Goal: Complete application form: Complete application form

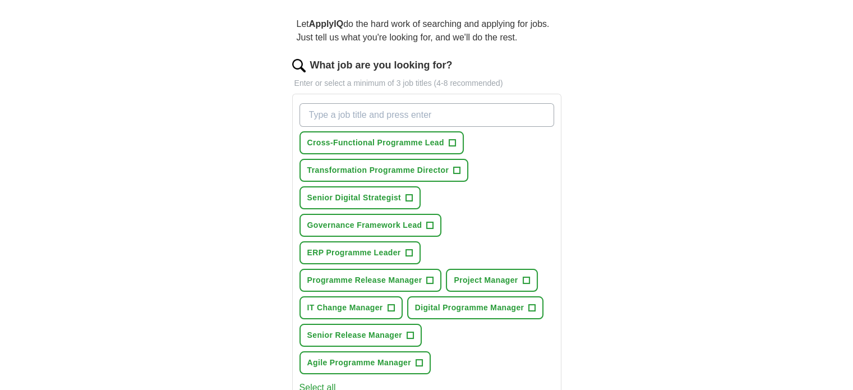
scroll to position [112, 0]
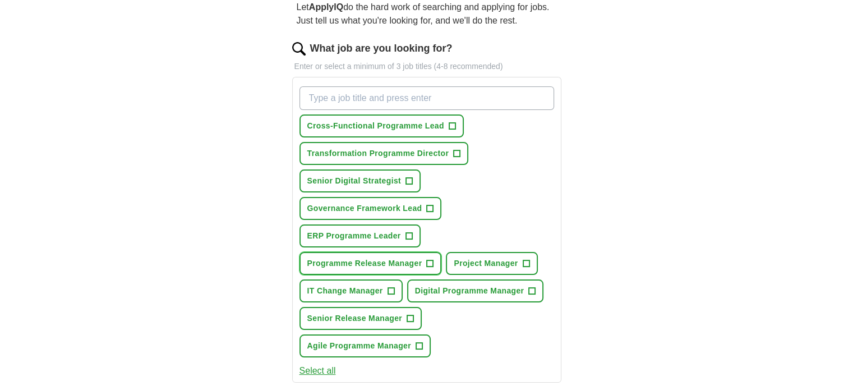
click at [432, 260] on span "+" at bounding box center [430, 263] width 7 height 9
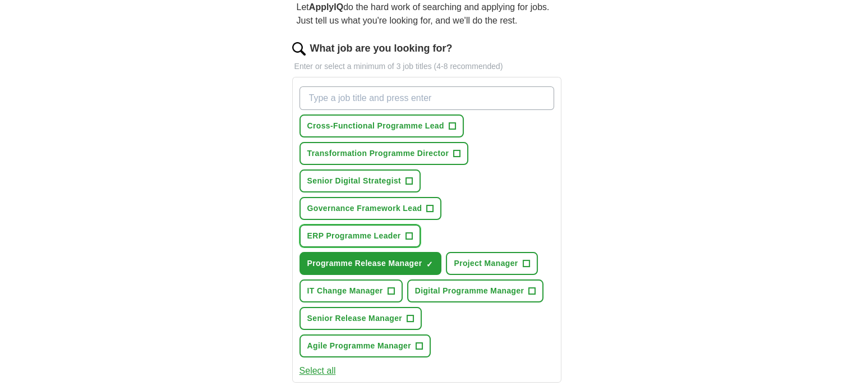
click at [408, 233] on span "+" at bounding box center [409, 236] width 7 height 9
click at [523, 259] on span "+" at bounding box center [526, 263] width 7 height 9
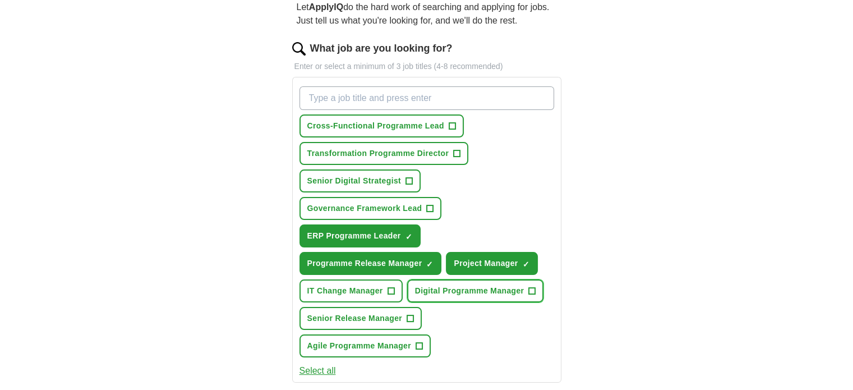
click at [530, 287] on span "+" at bounding box center [532, 291] width 7 height 9
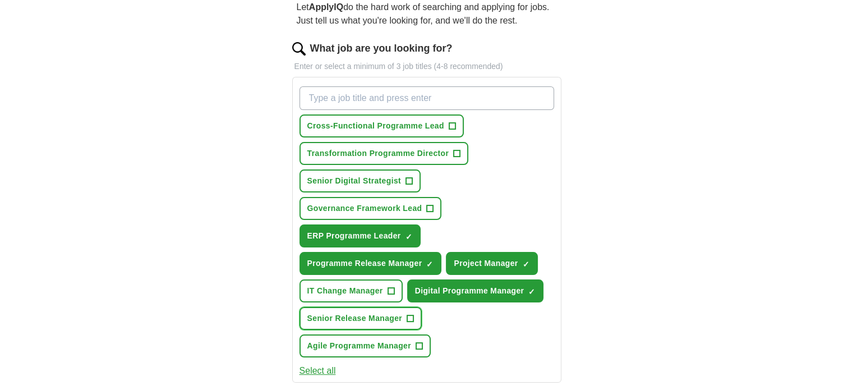
click at [407, 315] on span "+" at bounding box center [410, 318] width 7 height 7
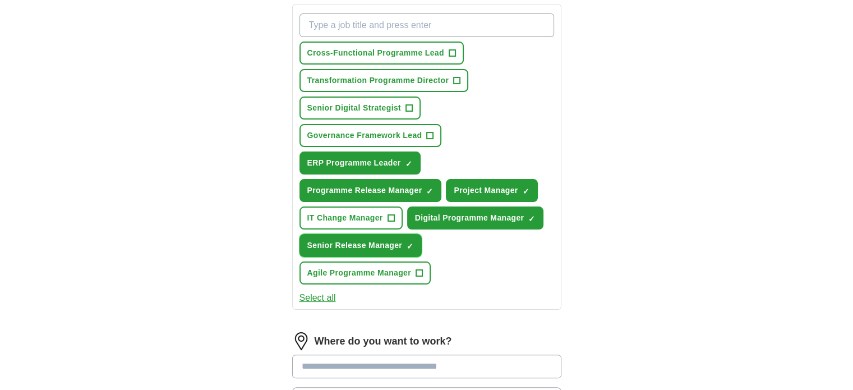
scroll to position [168, 0]
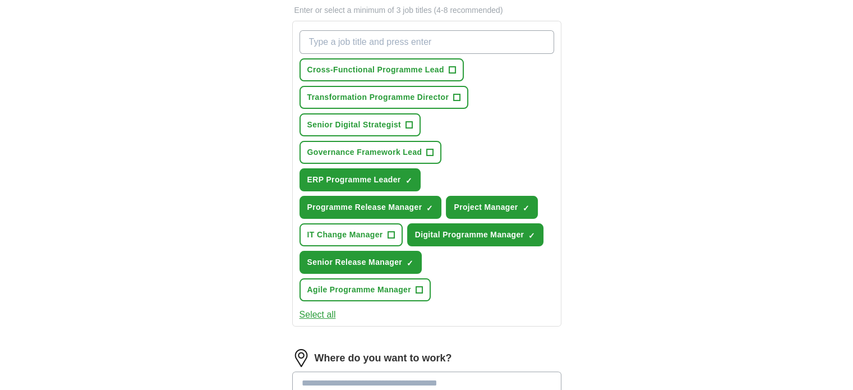
click at [472, 38] on input "What job are you looking for?" at bounding box center [427, 42] width 255 height 24
type input "Cutover Manager"
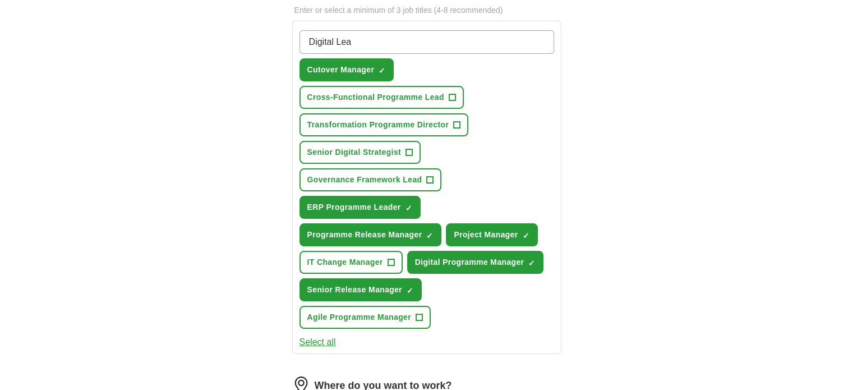
type input "Digital Lead"
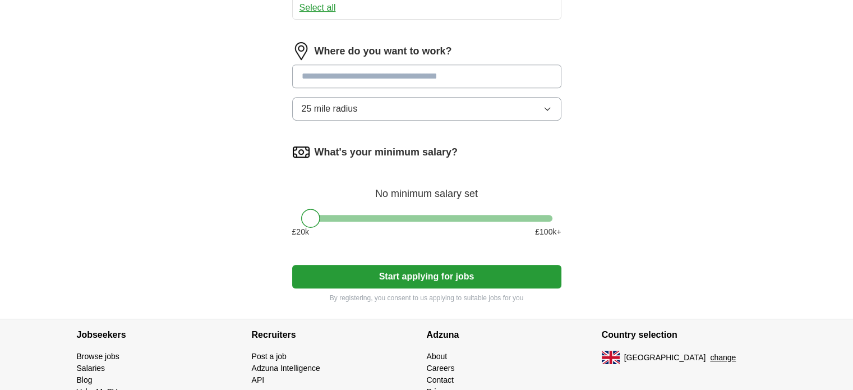
scroll to position [505, 0]
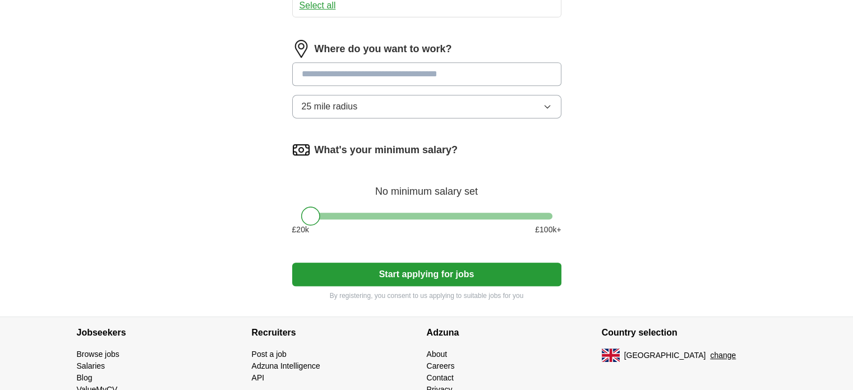
click at [421, 62] on input at bounding box center [426, 74] width 269 height 24
type input "****"
drag, startPoint x: 408, startPoint y: 66, endPoint x: 273, endPoint y: 57, distance: 135.5
type input "*"
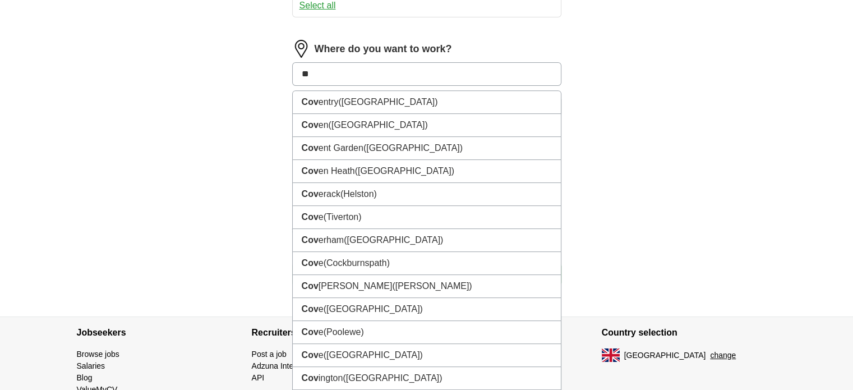
type input "*"
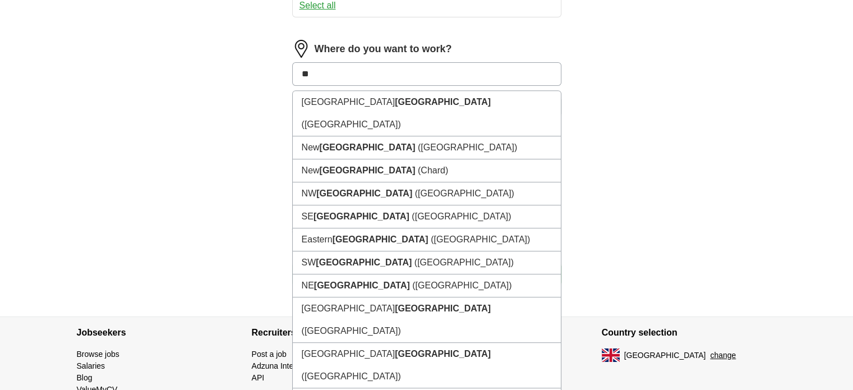
type input "*"
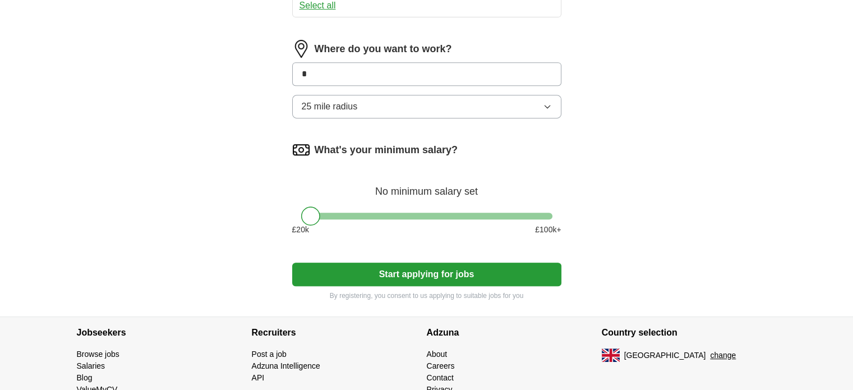
type input "**"
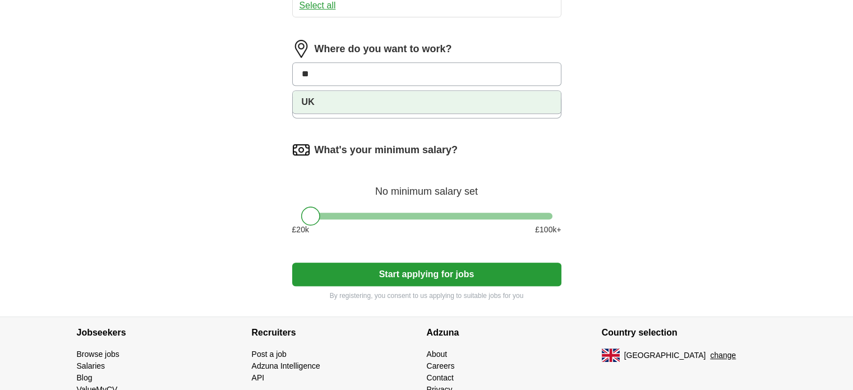
click at [363, 93] on li "UK" at bounding box center [427, 102] width 268 height 22
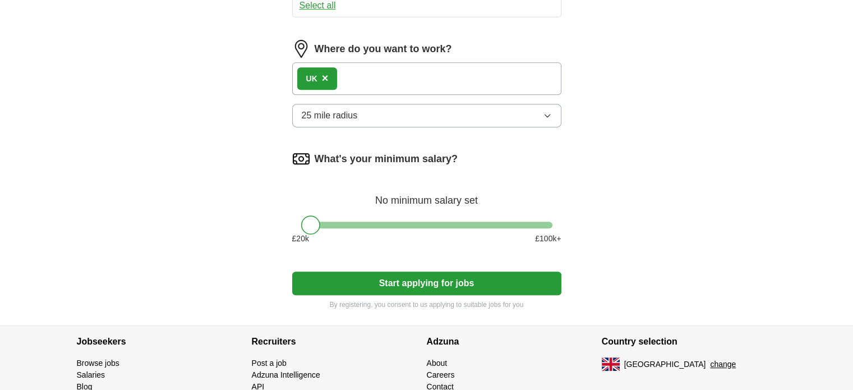
scroll to position [559, 0]
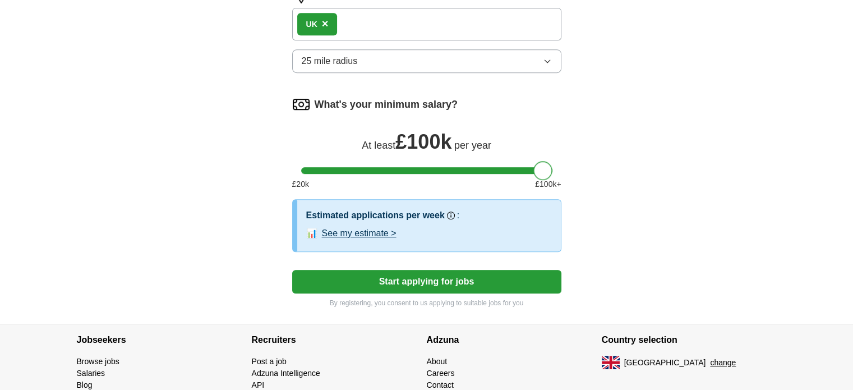
drag, startPoint x: 311, startPoint y: 163, endPoint x: 666, endPoint y: 176, distance: 355.3
click at [378, 227] on button "See my estimate >" at bounding box center [359, 233] width 75 height 13
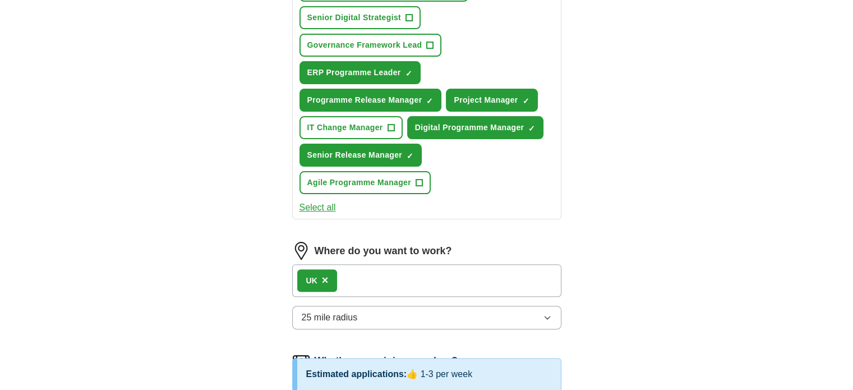
scroll to position [279, 0]
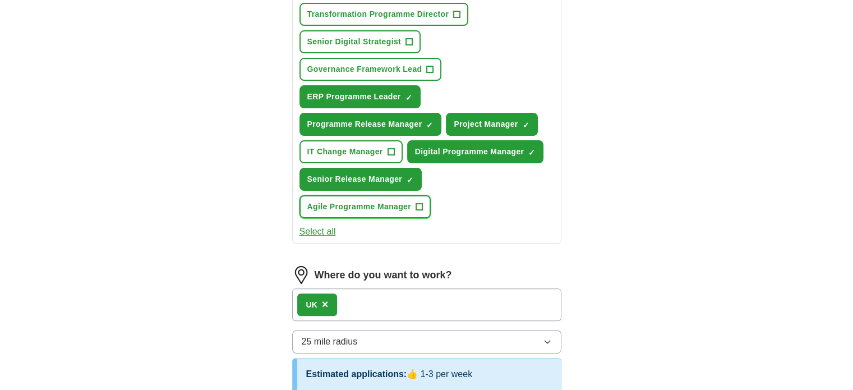
click at [422, 203] on span "+" at bounding box center [419, 206] width 7 height 7
click at [386, 147] on button "IT Change Manager +" at bounding box center [351, 151] width 103 height 23
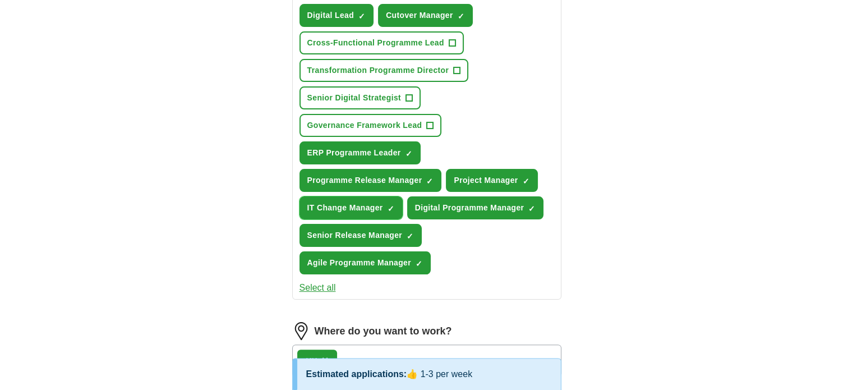
scroll to position [167, 0]
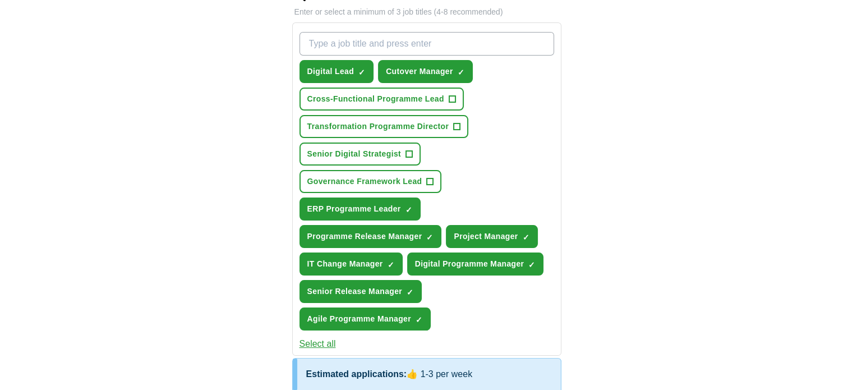
click at [403, 43] on input "What job are you looking for?" at bounding box center [427, 44] width 255 height 24
type input "delivery lead"
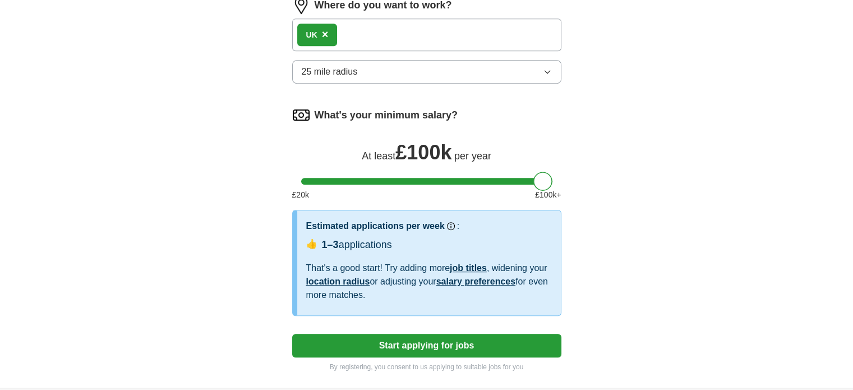
scroll to position [665, 0]
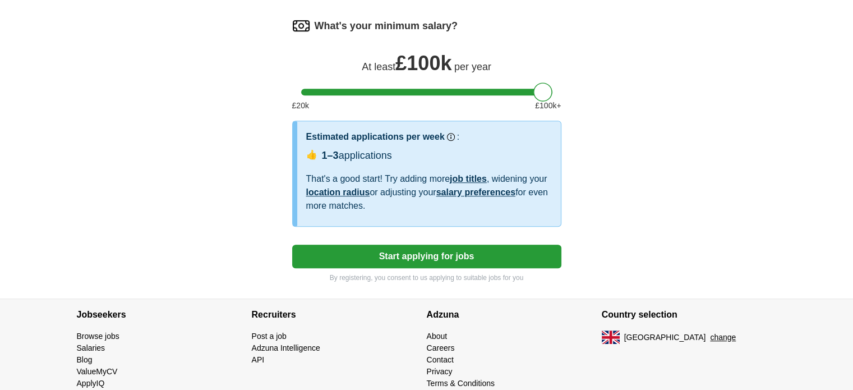
click at [423, 245] on button "Start applying for jobs" at bounding box center [426, 257] width 269 height 24
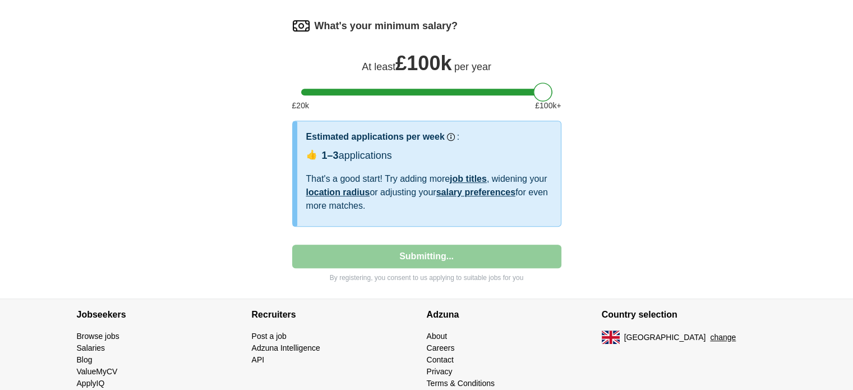
select select "**"
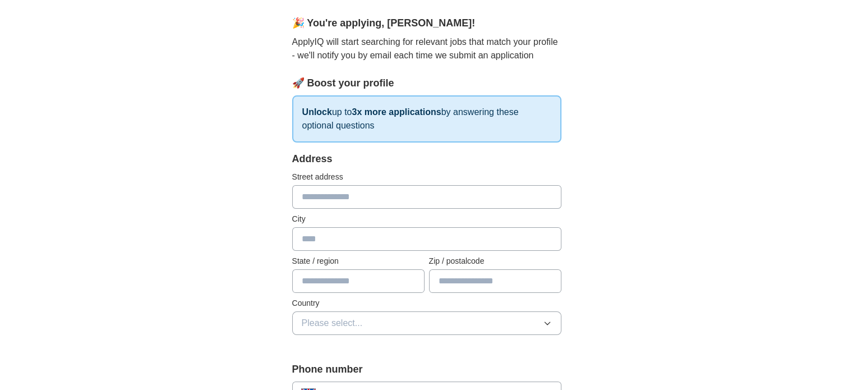
scroll to position [112, 0]
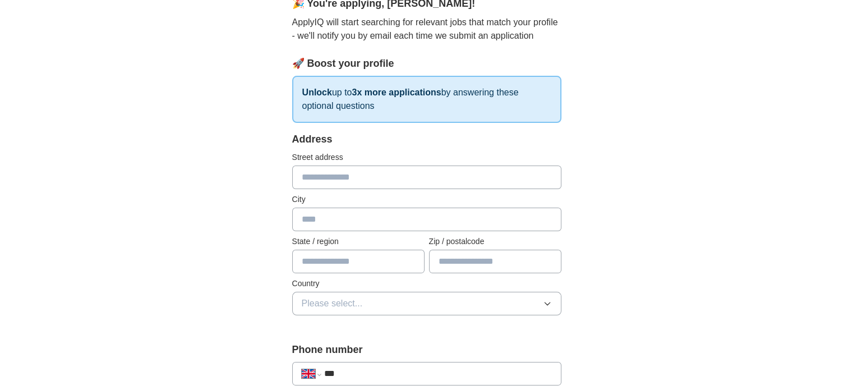
click at [379, 172] on input "text" at bounding box center [426, 177] width 269 height 24
click at [375, 178] on input "text" at bounding box center [426, 177] width 269 height 24
type input "**********"
type input "********"
type input "**********"
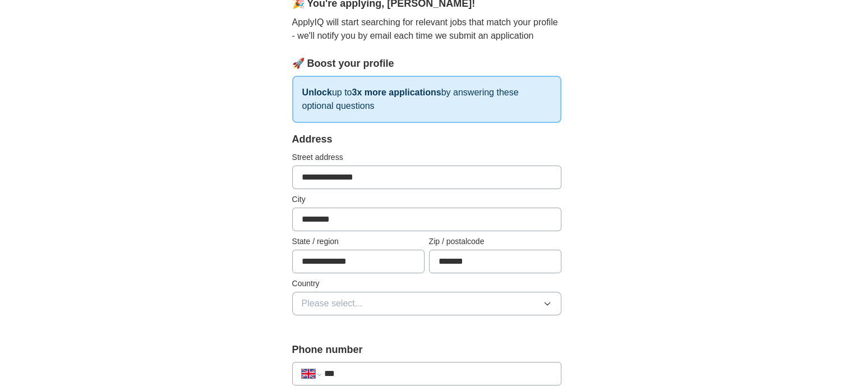
type input "*******"
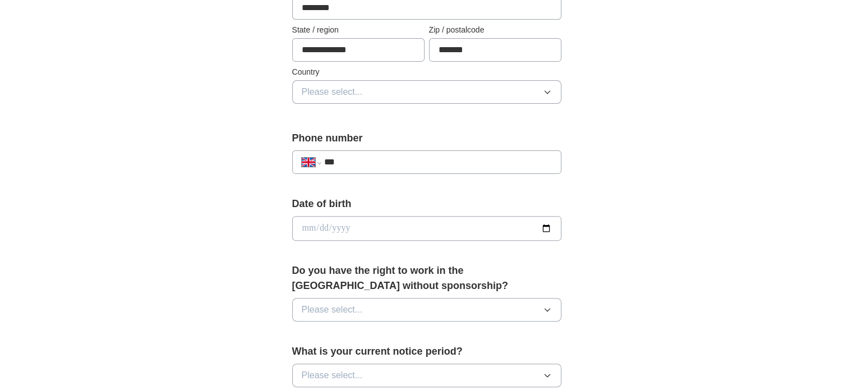
scroll to position [337, 0]
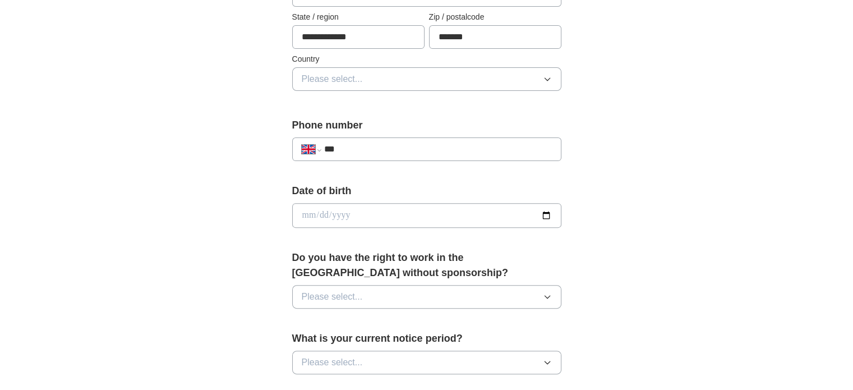
click at [537, 82] on button "Please select..." at bounding box center [426, 79] width 269 height 24
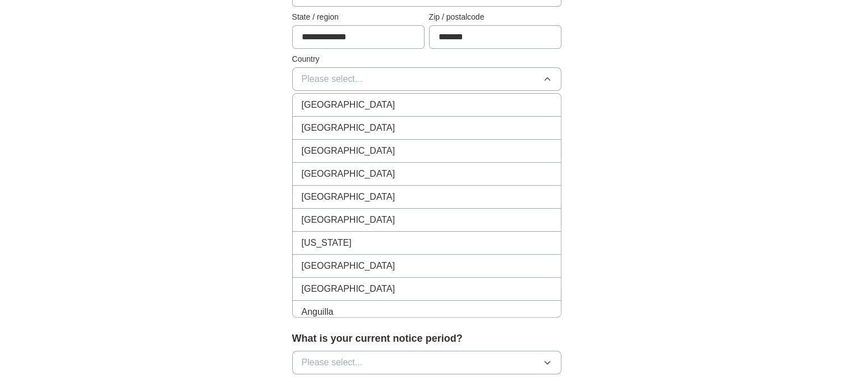
click at [381, 103] on div "[GEOGRAPHIC_DATA]" at bounding box center [427, 104] width 250 height 13
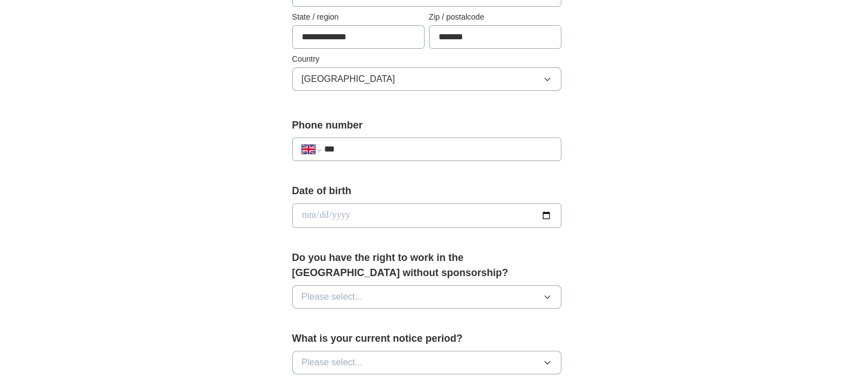
click at [429, 146] on input "***" at bounding box center [438, 148] width 228 height 13
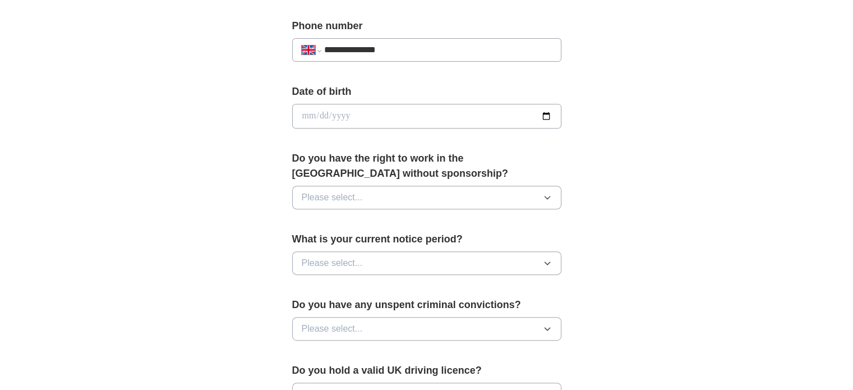
scroll to position [449, 0]
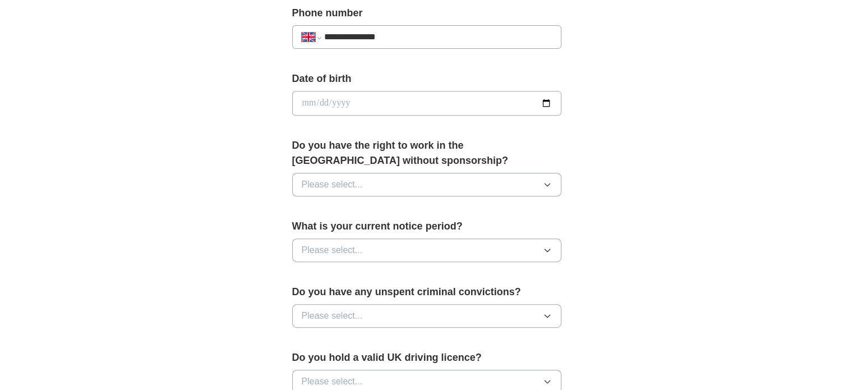
type input "**********"
click at [550, 100] on input "date" at bounding box center [426, 103] width 269 height 25
click at [406, 104] on input "date" at bounding box center [426, 103] width 269 height 25
type input "**********"
click at [482, 186] on button "Please select..." at bounding box center [426, 185] width 269 height 24
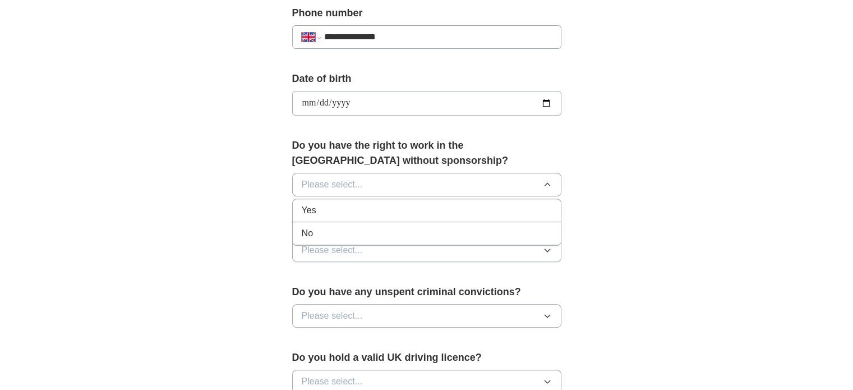
click at [352, 204] on div "Yes" at bounding box center [427, 210] width 250 height 13
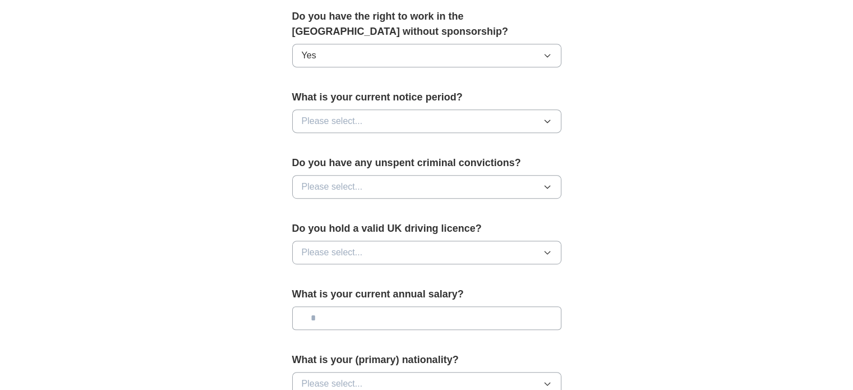
scroll to position [617, 0]
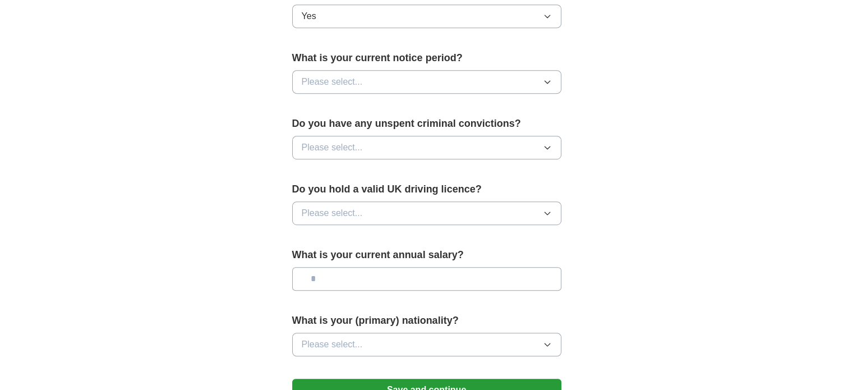
click at [493, 81] on button "Please select..." at bounding box center [426, 82] width 269 height 24
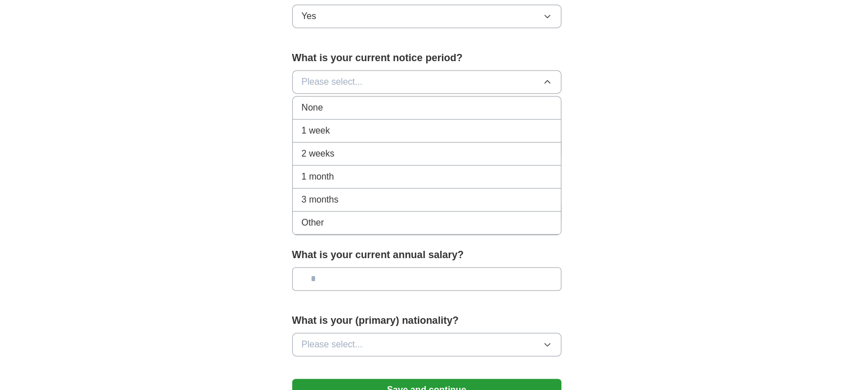
click at [415, 109] on div "None" at bounding box center [427, 107] width 250 height 13
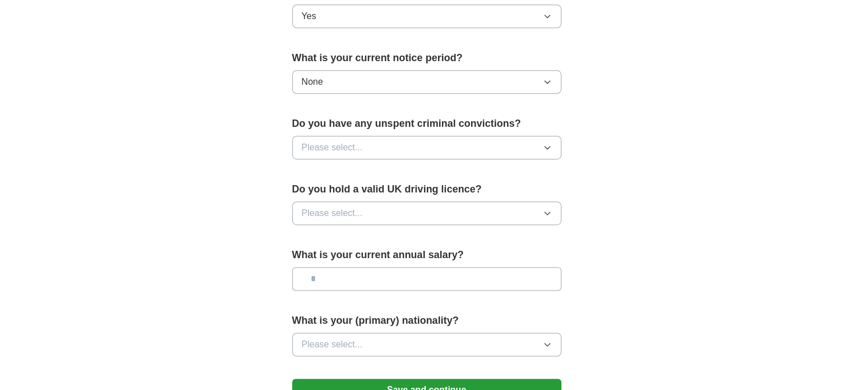
click at [471, 144] on button "Please select..." at bounding box center [426, 148] width 269 height 24
click at [361, 190] on div "No" at bounding box center [427, 196] width 250 height 13
click at [459, 209] on button "Please select..." at bounding box center [426, 213] width 269 height 24
click at [383, 232] on div "Yes" at bounding box center [427, 238] width 250 height 13
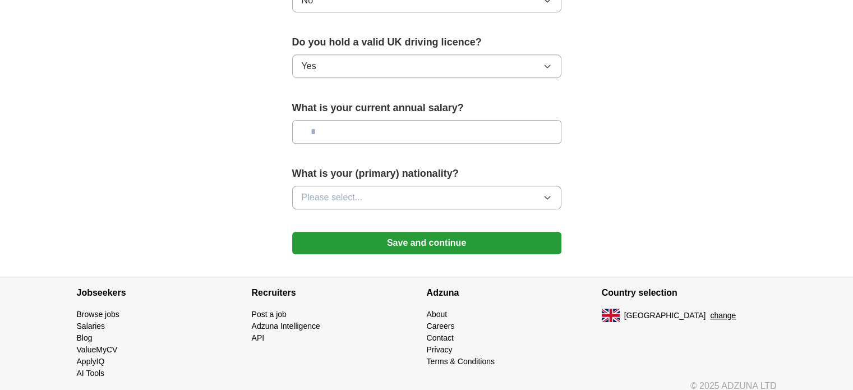
scroll to position [772, 0]
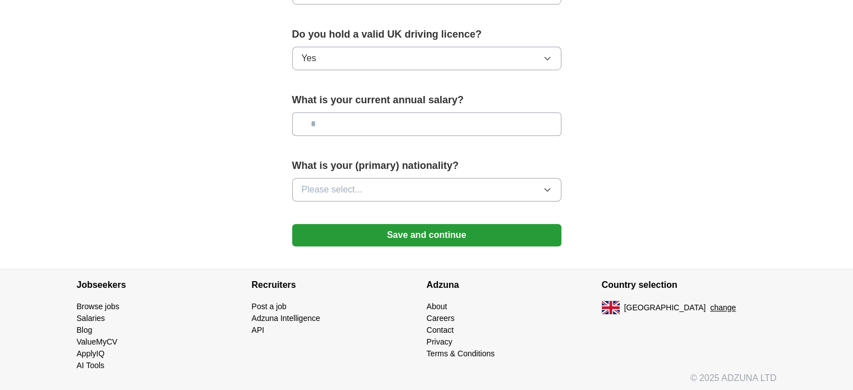
click at [487, 133] on div "What is your current annual salary?" at bounding box center [426, 119] width 269 height 52
click at [490, 129] on input "text" at bounding box center [426, 124] width 269 height 24
click at [491, 127] on input "text" at bounding box center [426, 124] width 269 height 24
type input "********"
click at [509, 188] on button "Please select..." at bounding box center [426, 190] width 269 height 24
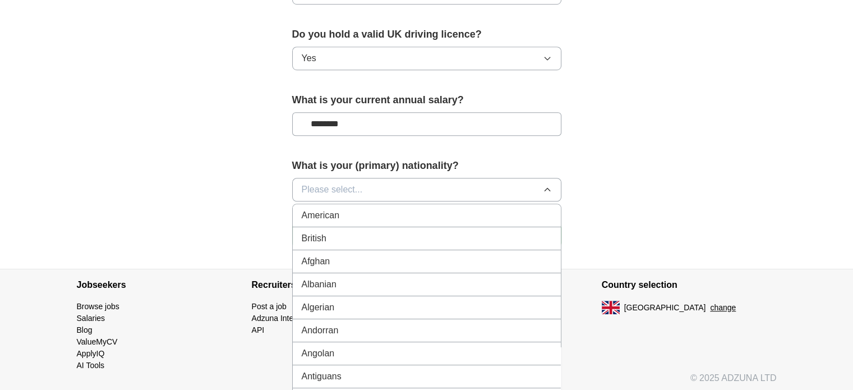
click at [397, 234] on div "British" at bounding box center [427, 238] width 250 height 13
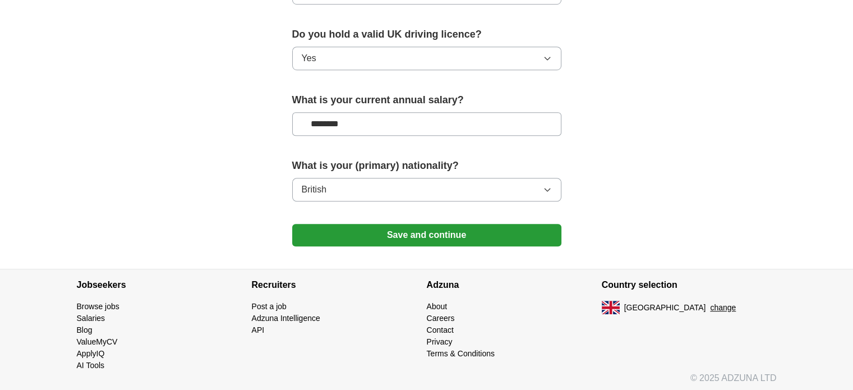
click at [438, 232] on button "Save and continue" at bounding box center [426, 235] width 269 height 22
